Goal: Task Accomplishment & Management: Use online tool/utility

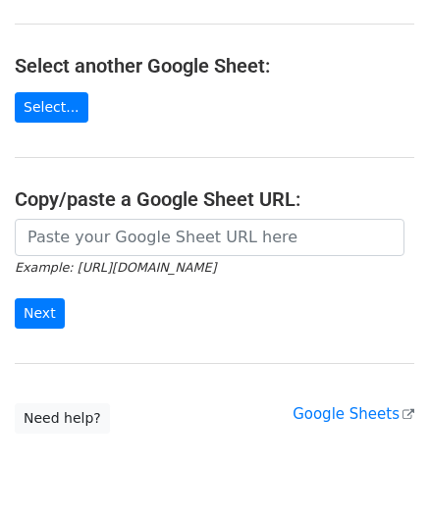
scroll to position [196, 0]
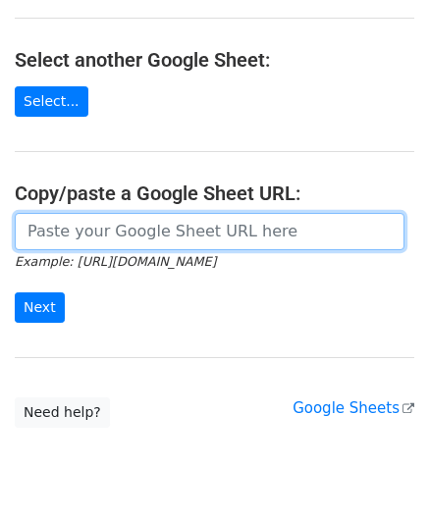
click at [66, 235] on input "url" at bounding box center [210, 231] width 390 height 37
paste input "https://docs.google.com/spreadsheets/d/1rt6fyy_kW8Bog15CUIJ6OMqYVo1wecm66TNI_P8…"
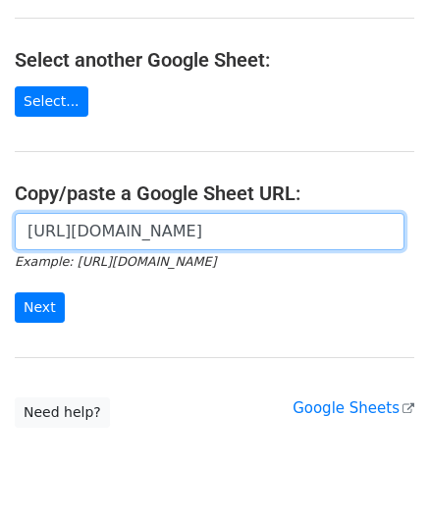
scroll to position [0, 424]
type input "https://docs.google.com/spreadsheets/d/1rt6fyy_kW8Bog15CUIJ6OMqYVo1wecm66TNI_P8…"
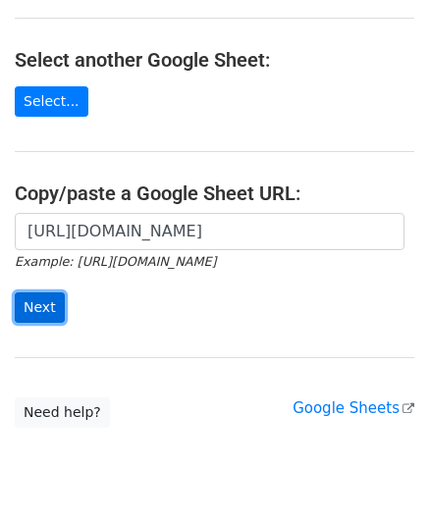
click at [37, 304] on input "Next" at bounding box center [40, 307] width 50 height 30
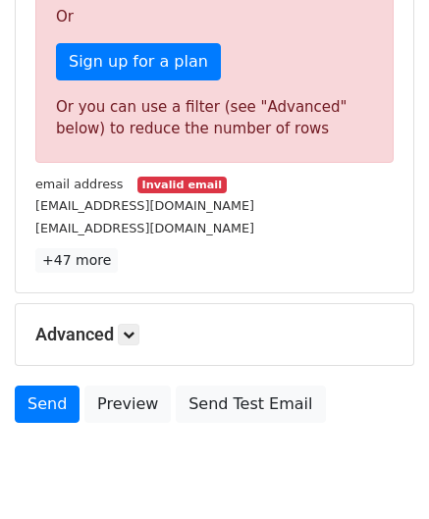
scroll to position [662, 0]
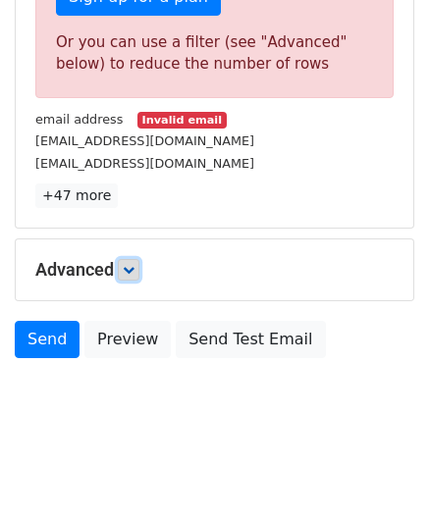
click at [134, 264] on icon at bounding box center [129, 270] width 12 height 12
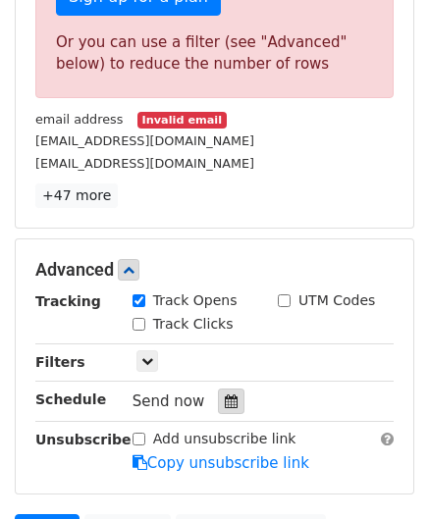
click at [225, 394] on icon at bounding box center [231, 401] width 13 height 14
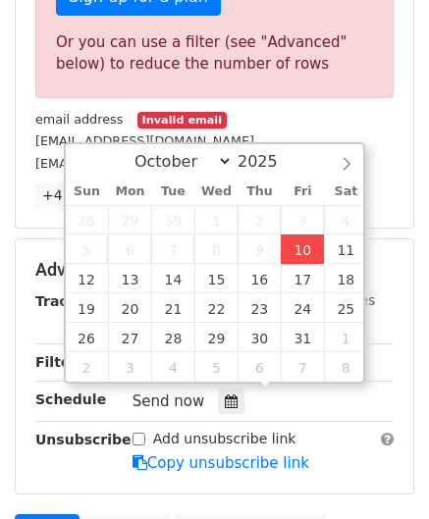
type input "[DATE] 12:00"
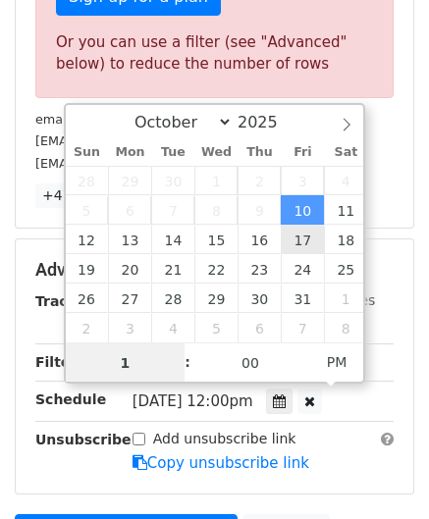
scroll to position [534, 0]
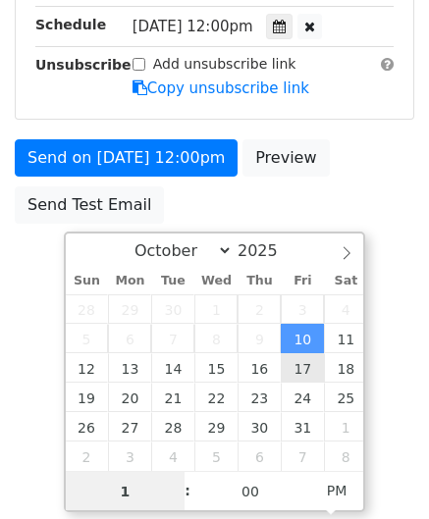
type input "10"
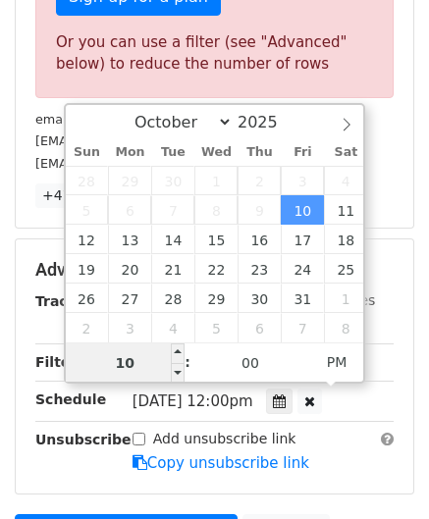
click at [146, 357] on input "10" at bounding box center [126, 362] width 120 height 39
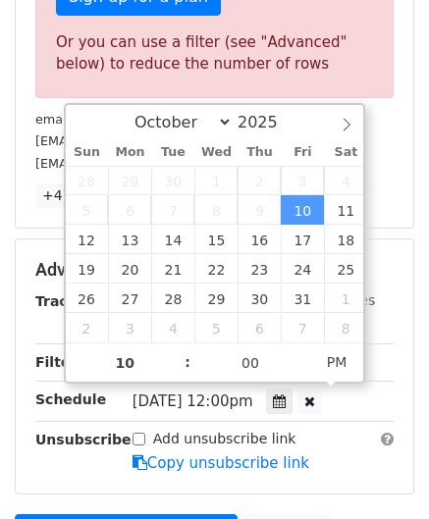
type input "[DATE] 22:00"
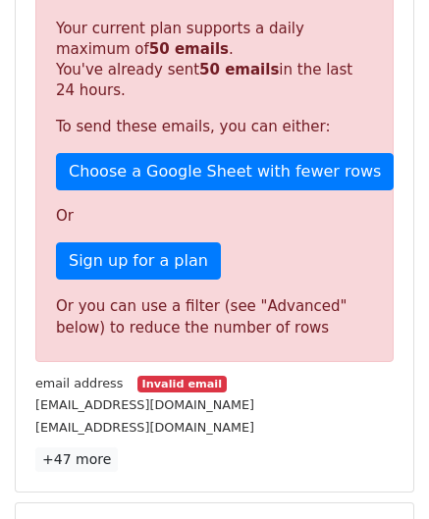
scroll to position [740, 0]
